Goal: Contribute content: Add original content to the website for others to see

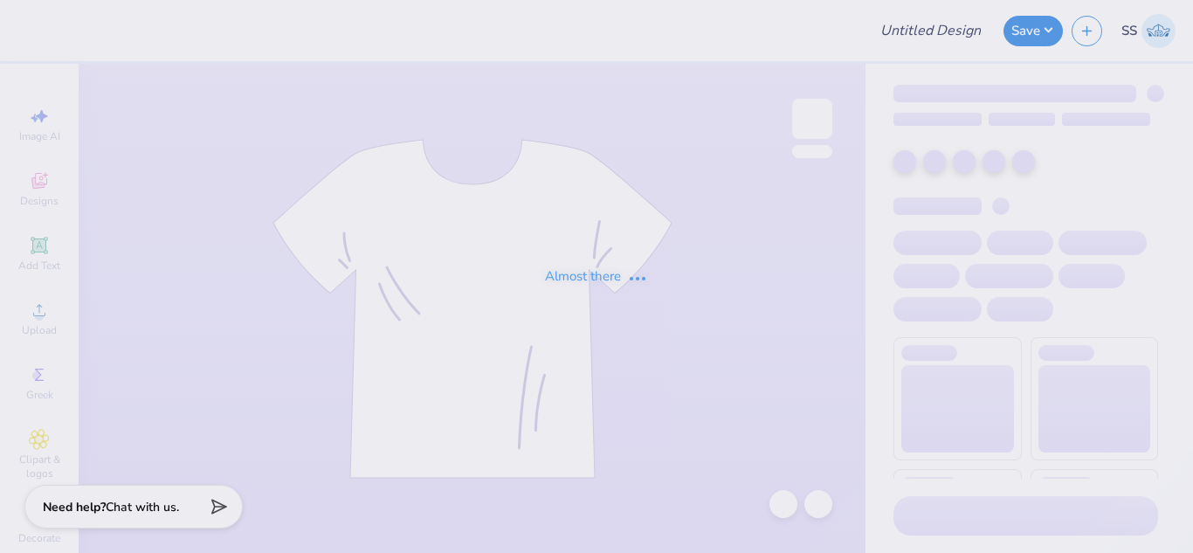
type input "Phi Mu Recruitment"
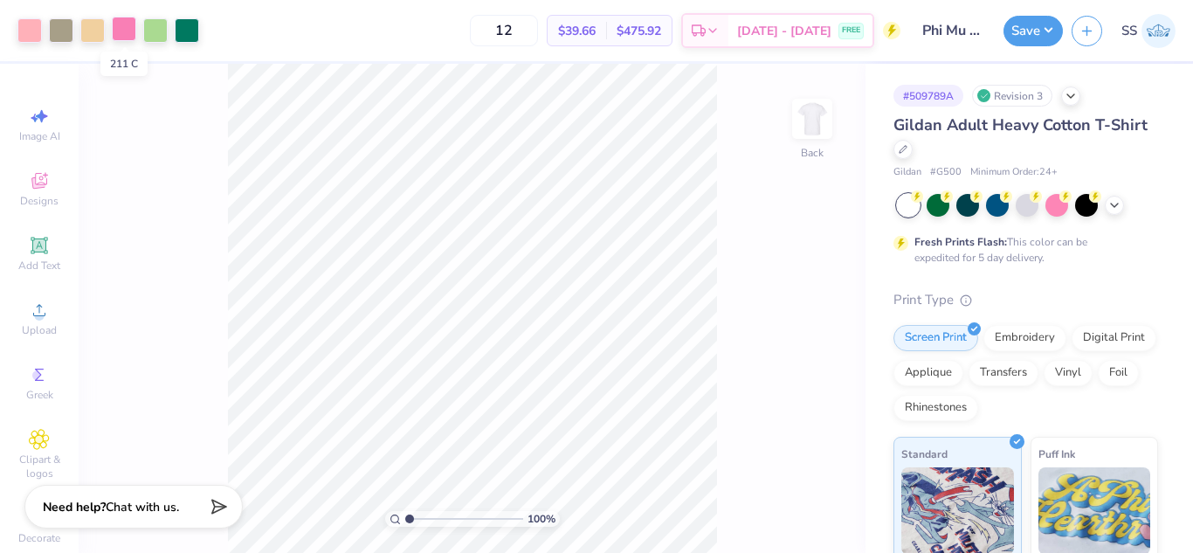
click at [121, 30] on div at bounding box center [124, 29] width 24 height 24
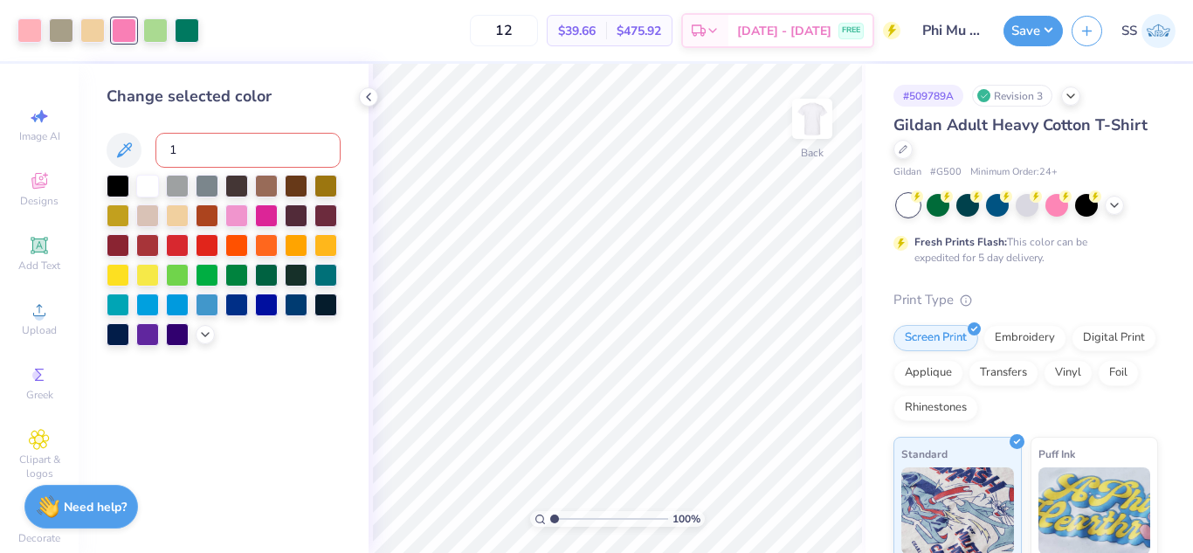
click at [218, 154] on input "1" at bounding box center [247, 150] width 185 height 35
type input "176"
click at [96, 34] on div at bounding box center [92, 29] width 24 height 24
click at [53, 24] on div at bounding box center [61, 29] width 24 height 24
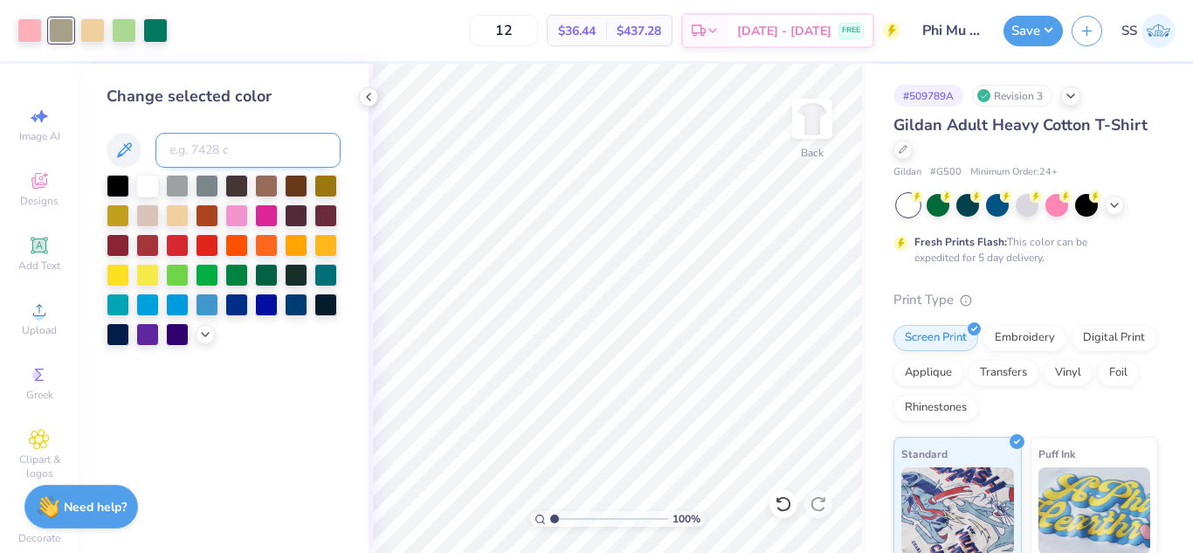
click at [177, 145] on input at bounding box center [247, 150] width 185 height 35
type input "155"
click at [1037, 35] on button "Save" at bounding box center [1032, 28] width 59 height 31
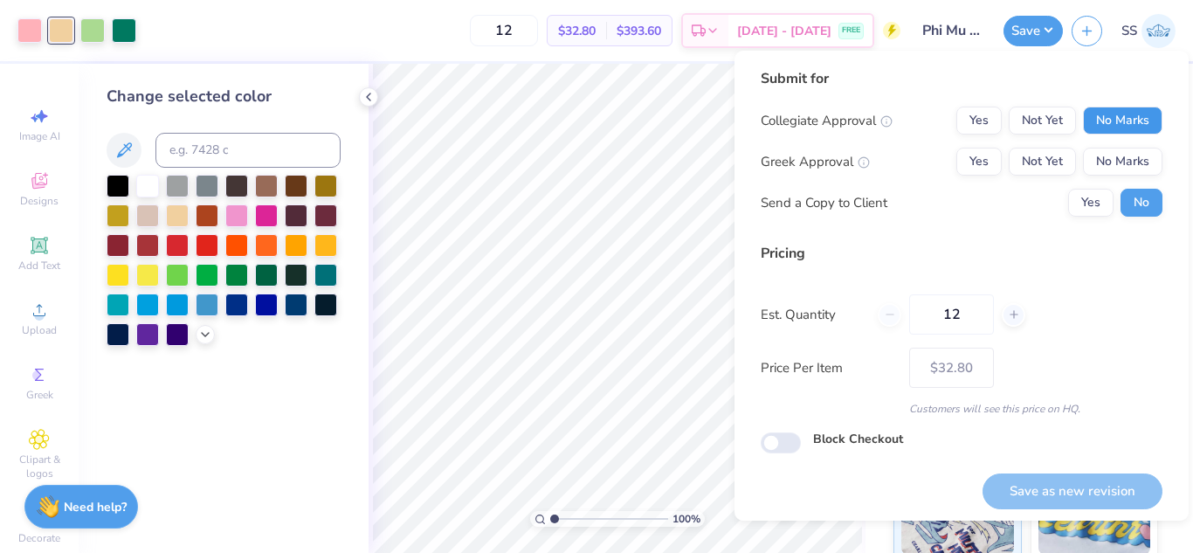
click at [1099, 112] on button "No Marks" at bounding box center [1122, 121] width 79 height 28
click at [1105, 150] on button "No Marks" at bounding box center [1122, 162] width 79 height 28
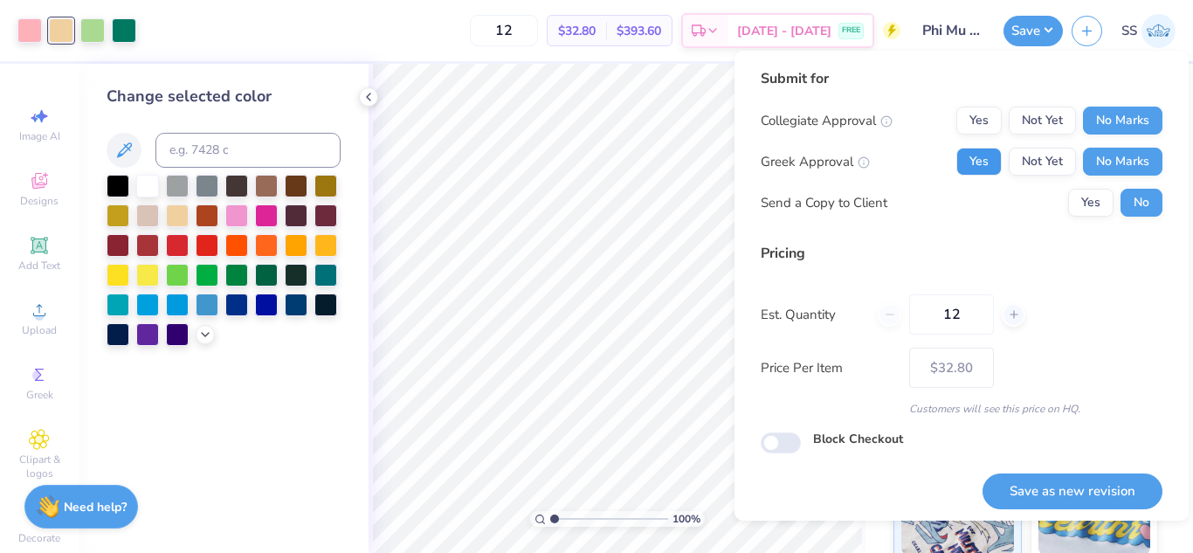
click at [969, 162] on button "Yes" at bounding box center [978, 162] width 45 height 28
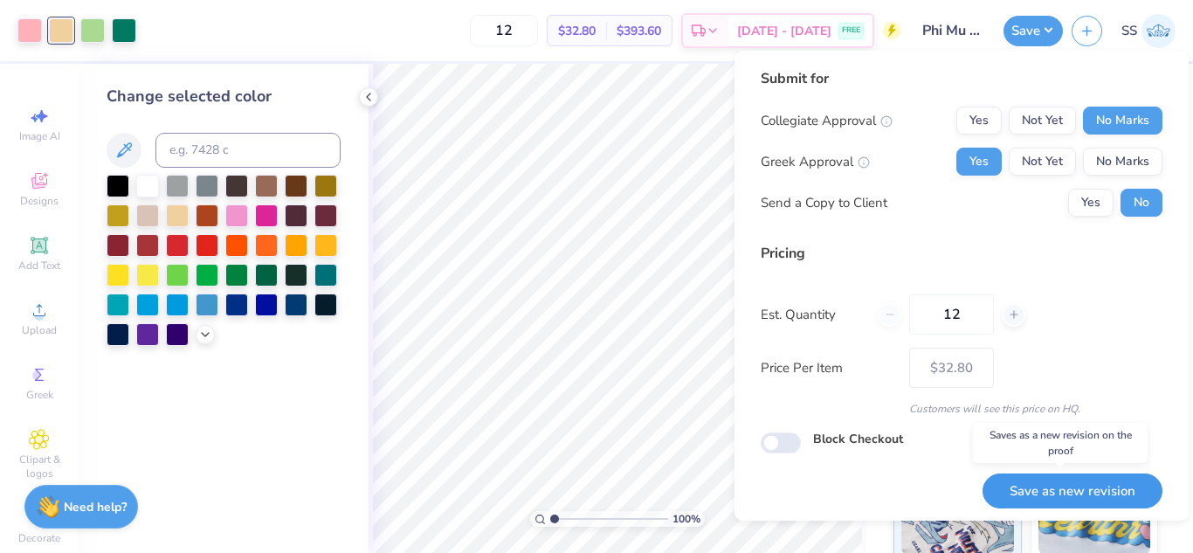
click at [1094, 505] on button "Save as new revision" at bounding box center [1072, 491] width 180 height 36
type input "$32.80"
